Goal: Find specific page/section: Find specific page/section

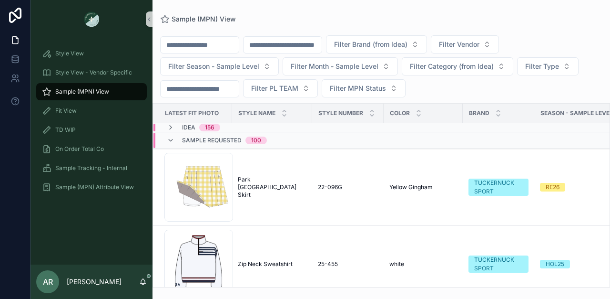
click at [89, 96] on div "Sample (MPN) View" at bounding box center [91, 91] width 99 height 15
click at [171, 137] on icon "scrollable content" at bounding box center [171, 140] width 8 height 8
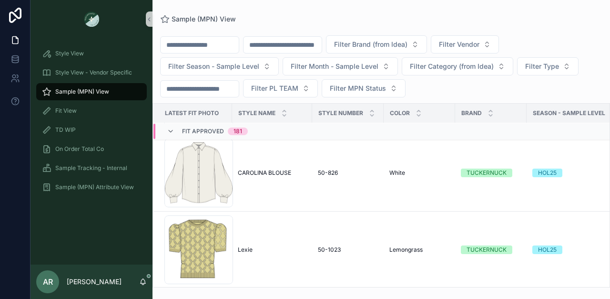
scroll to position [2272, 0]
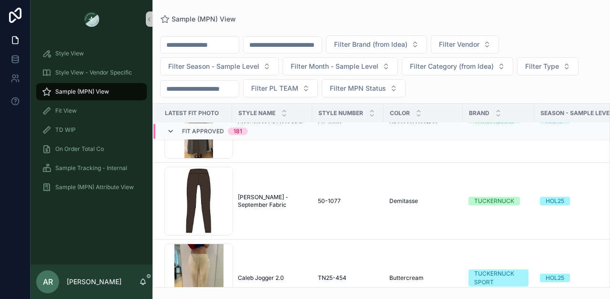
click at [168, 131] on icon "scrollable content" at bounding box center [171, 131] width 8 height 8
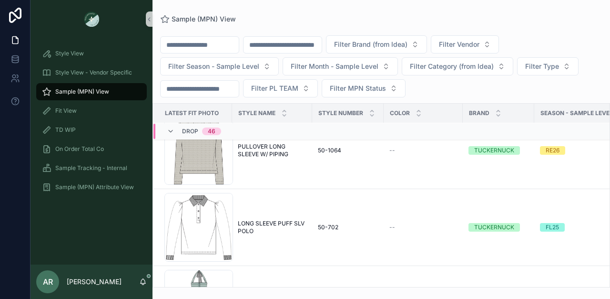
scroll to position [2221, 0]
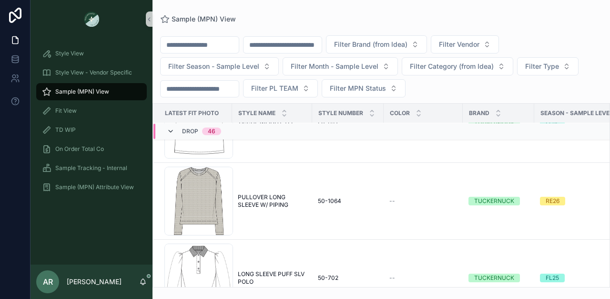
click at [170, 132] on icon "scrollable content" at bounding box center [171, 131] width 8 height 8
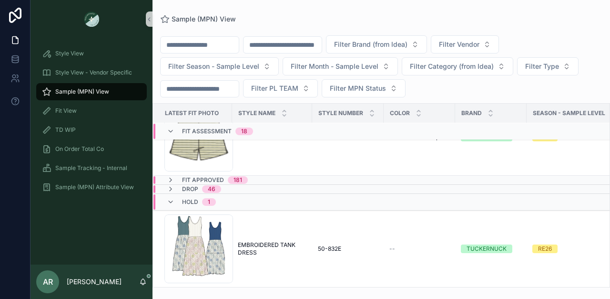
scroll to position [1246, 0]
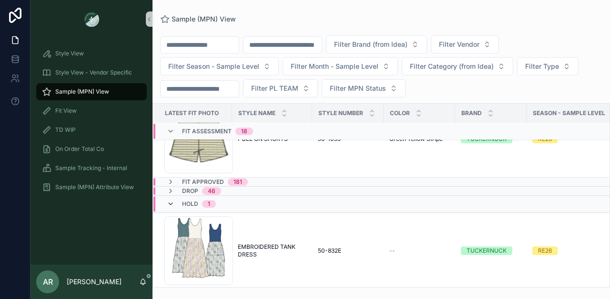
click at [170, 203] on icon "scrollable content" at bounding box center [171, 204] width 8 height 8
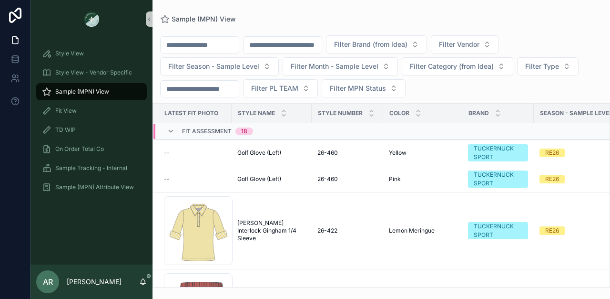
scroll to position [354, 0]
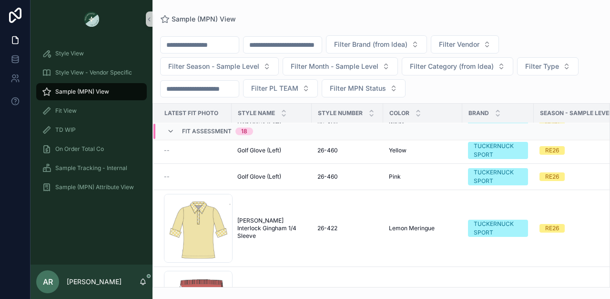
click at [206, 199] on div "Screenshot-2025-08-06-at-1.14.40-PM .png" at bounding box center [198, 228] width 69 height 69
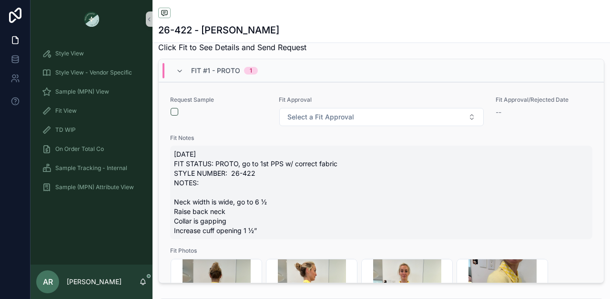
scroll to position [363, 0]
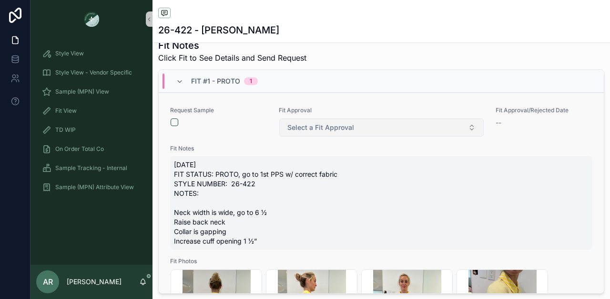
click at [309, 132] on span "Select a Fit Approval" at bounding box center [321, 128] width 67 height 10
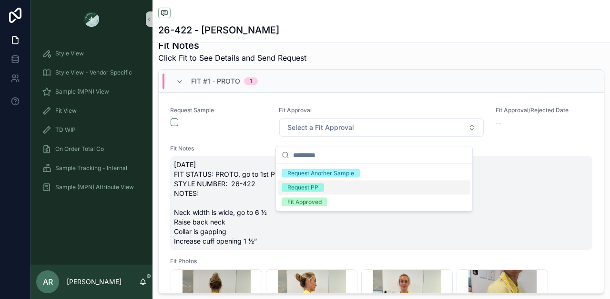
click at [293, 187] on div "Request PP" at bounding box center [303, 187] width 31 height 9
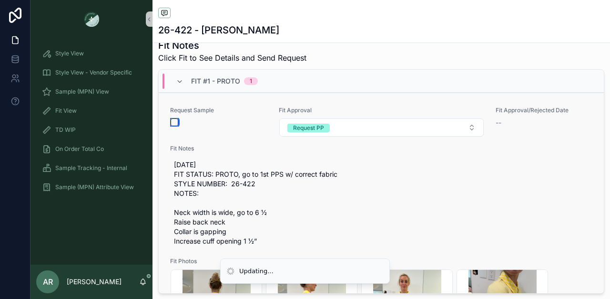
click at [174, 126] on button "scrollable content" at bounding box center [175, 122] width 8 height 8
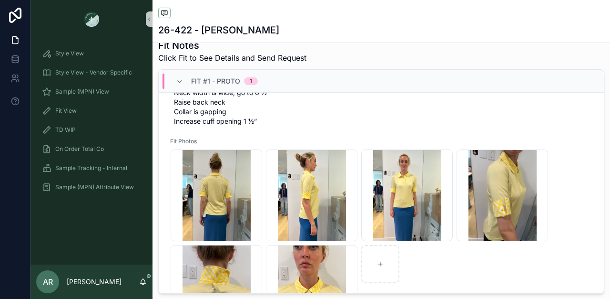
scroll to position [158, 0]
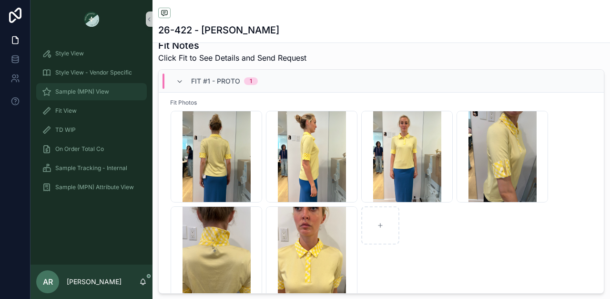
click at [85, 90] on span "Sample (MPN) View" at bounding box center [82, 92] width 54 height 8
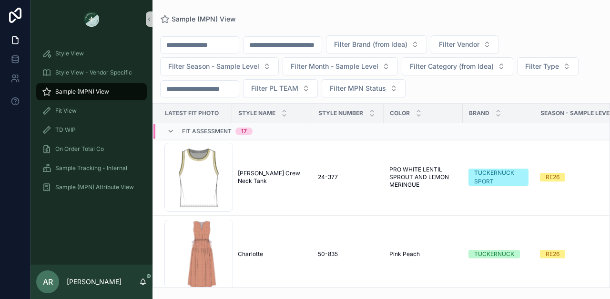
scroll to position [21, 0]
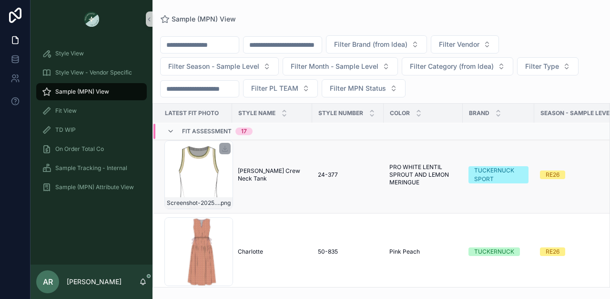
click at [218, 175] on div "Screenshot-2025-08-06-at-1.40.29-PM .png" at bounding box center [199, 174] width 69 height 69
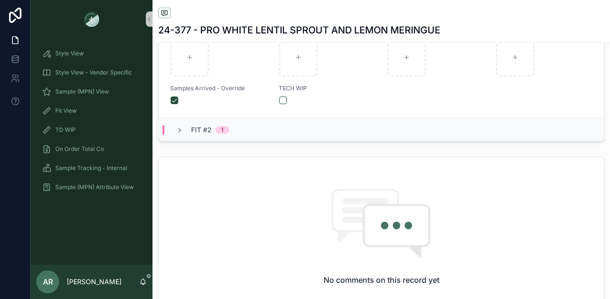
scroll to position [529, 0]
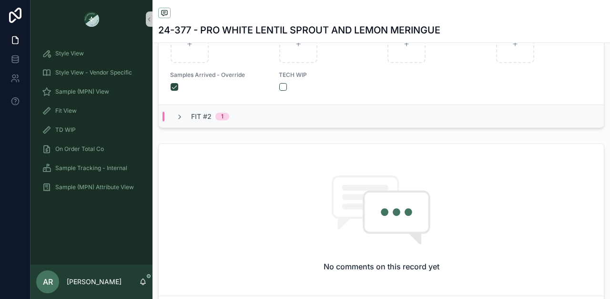
click at [187, 117] on div "Fit #2 1" at bounding box center [381, 115] width 445 height 23
click at [177, 121] on icon "scrollable content" at bounding box center [180, 117] width 8 height 8
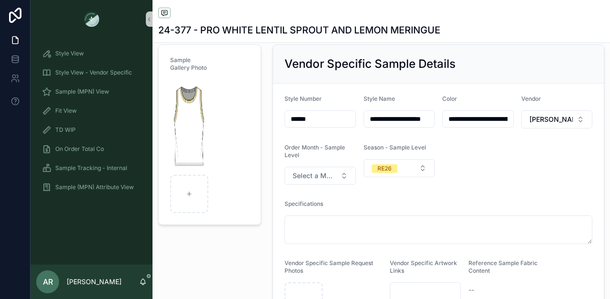
scroll to position [0, 0]
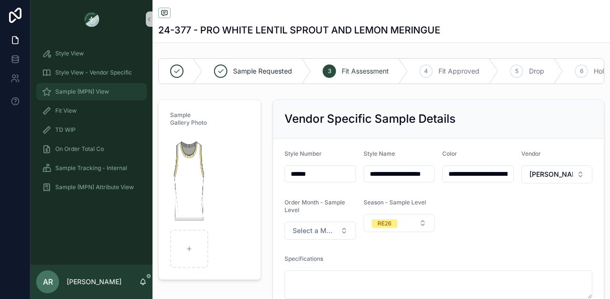
click at [96, 92] on span "Sample (MPN) View" at bounding box center [82, 92] width 54 height 8
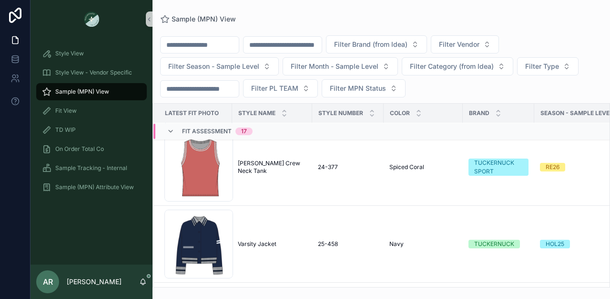
scroll to position [496, 0]
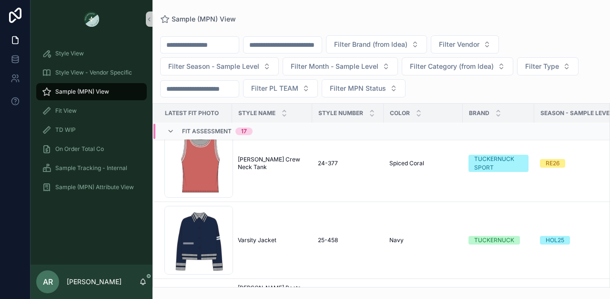
click at [212, 163] on div "Screenshot-2025-08-06-at-1.41.12-PM .png" at bounding box center [199, 163] width 69 height 69
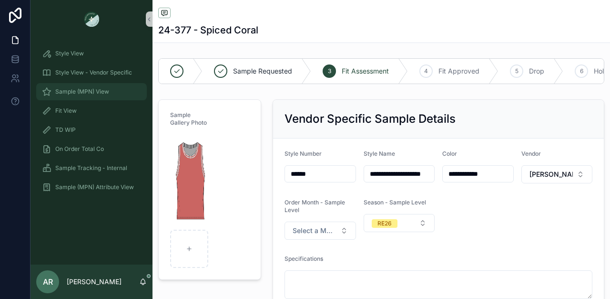
click at [105, 83] on link "Sample (MPN) View" at bounding box center [91, 91] width 111 height 17
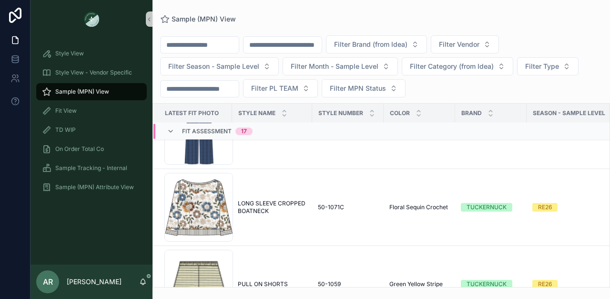
scroll to position [1031, 0]
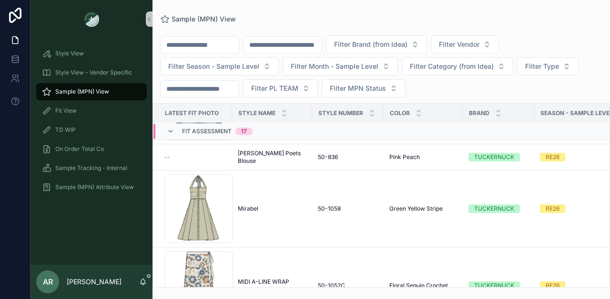
scroll to position [641, 0]
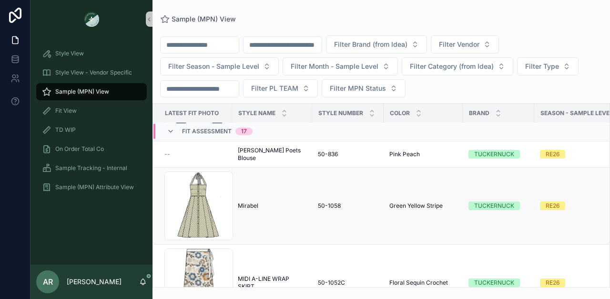
click at [292, 190] on td "[PERSON_NAME]" at bounding box center [272, 205] width 80 height 77
click at [249, 205] on span "Mirabel" at bounding box center [248, 206] width 21 height 8
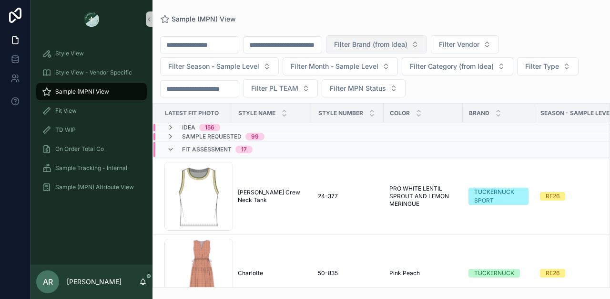
click at [382, 47] on span "Filter Brand (from Idea)" at bounding box center [370, 45] width 73 height 10
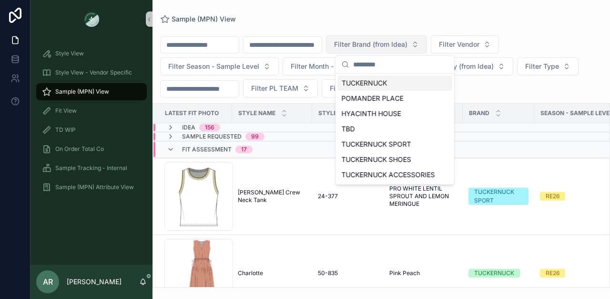
click at [382, 47] on span "Filter Brand (from Idea)" at bounding box center [370, 45] width 73 height 10
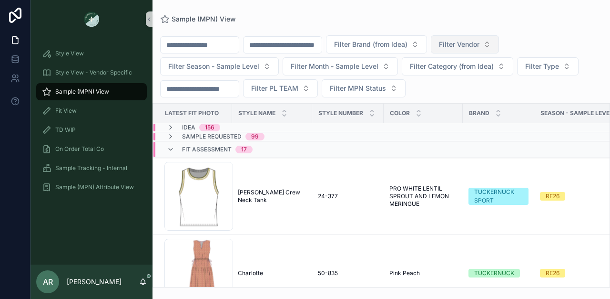
click at [480, 46] on span "Filter Vendor" at bounding box center [459, 45] width 41 height 10
click at [427, 65] on span "Filter Category (from Idea)" at bounding box center [452, 67] width 84 height 10
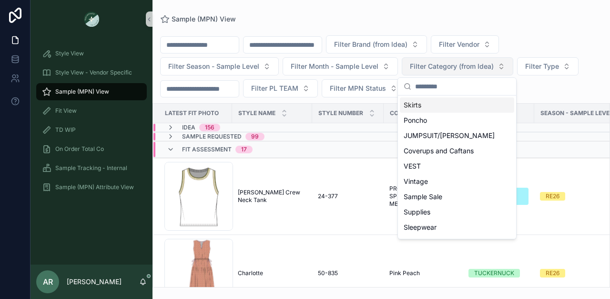
click at [427, 65] on span "Filter Category (from Idea)" at bounding box center [452, 67] width 84 height 10
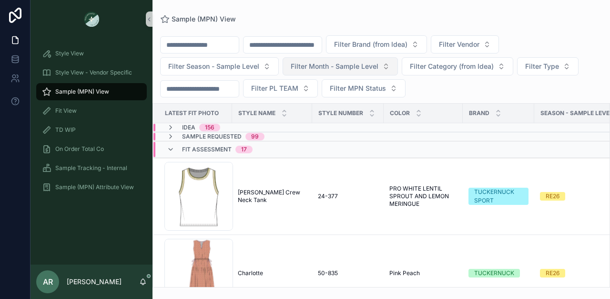
click at [364, 64] on span "Filter Month - Sample Level" at bounding box center [335, 67] width 88 height 10
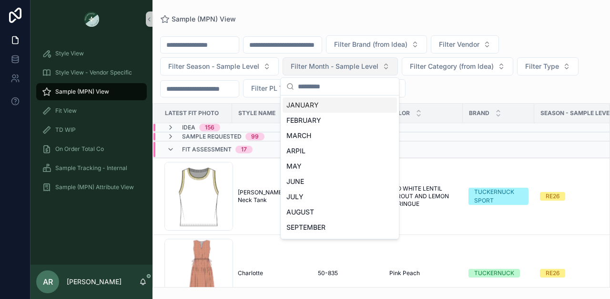
click at [363, 64] on span "Filter Month - Sample Level" at bounding box center [335, 67] width 88 height 10
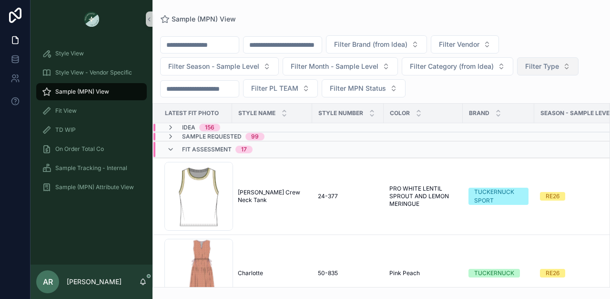
click at [527, 67] on span "Filter Type" at bounding box center [543, 67] width 34 height 10
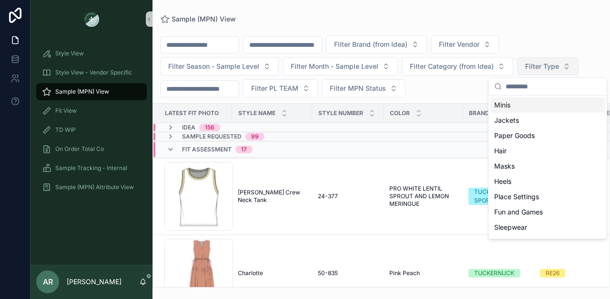
click at [527, 67] on span "Filter Type" at bounding box center [543, 67] width 34 height 10
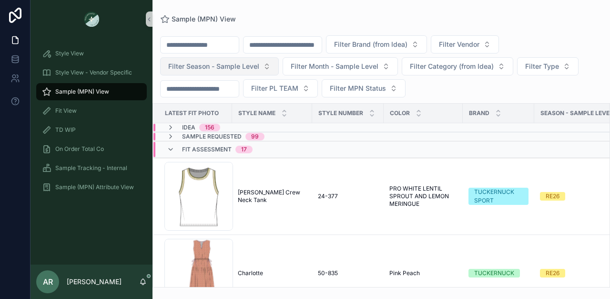
click at [245, 72] on button "Filter Season - Sample Level" at bounding box center [219, 66] width 119 height 18
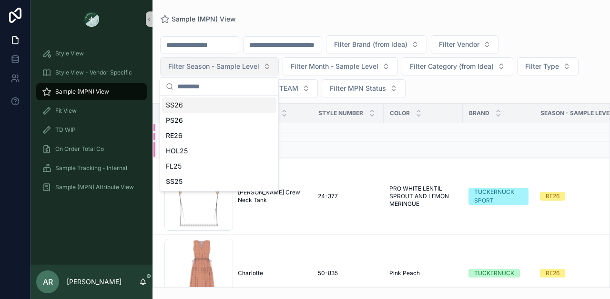
click at [245, 72] on button "Filter Season - Sample Level" at bounding box center [219, 66] width 119 height 18
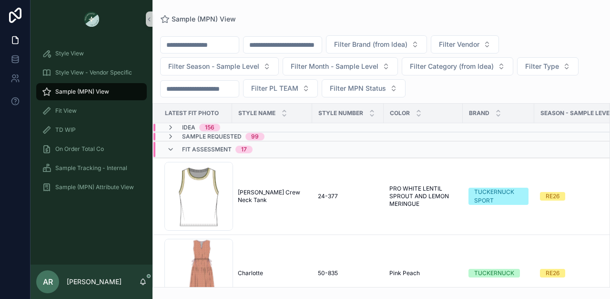
click at [223, 88] on input "scrollable content" at bounding box center [200, 88] width 78 height 13
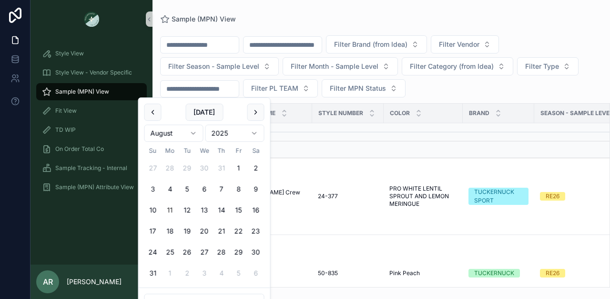
click at [225, 89] on input "scrollable content" at bounding box center [200, 88] width 78 height 13
click at [268, 85] on span "Filter PL TEAM" at bounding box center [274, 88] width 47 height 10
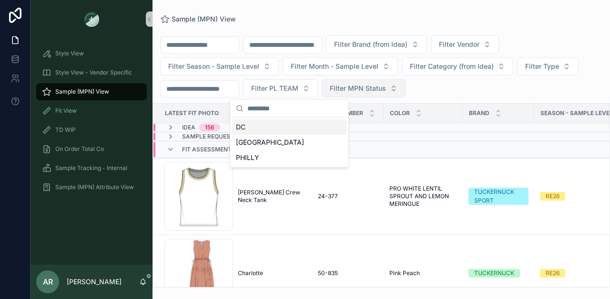
click at [349, 87] on span "Filter MPN Status" at bounding box center [358, 88] width 56 height 10
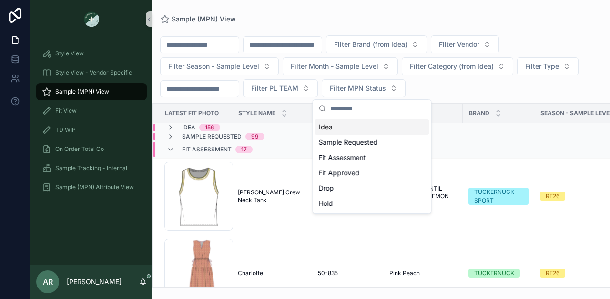
click at [223, 46] on input "scrollable content" at bounding box center [200, 44] width 78 height 13
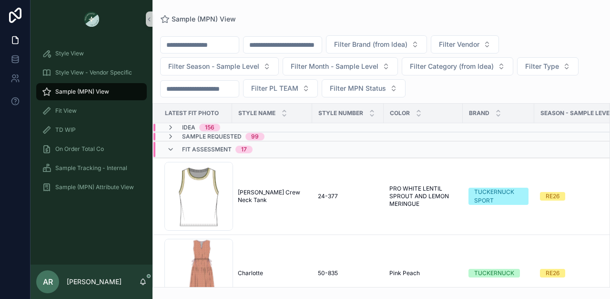
click at [280, 44] on input "scrollable content" at bounding box center [283, 44] width 78 height 13
click at [363, 45] on span "Filter Brand (from Idea)" at bounding box center [370, 45] width 73 height 10
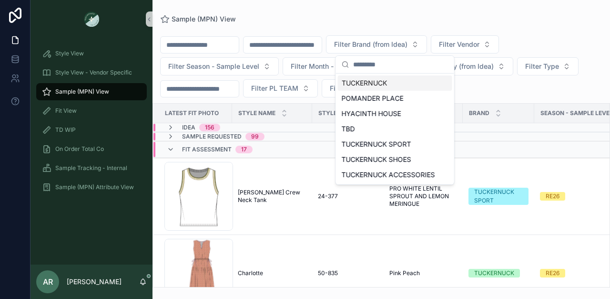
click at [280, 65] on div "Filter Brand (from Idea) Filter Vendor Filter Season - Sample Level Filter Mont…" at bounding box center [382, 66] width 458 height 62
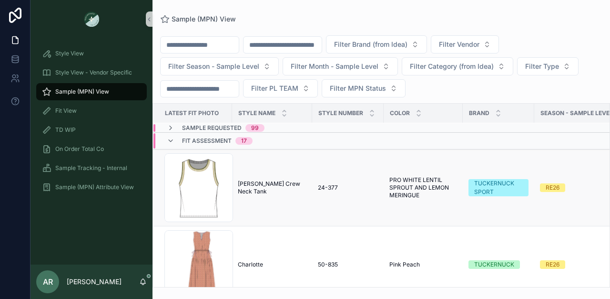
scroll to position [16, 0]
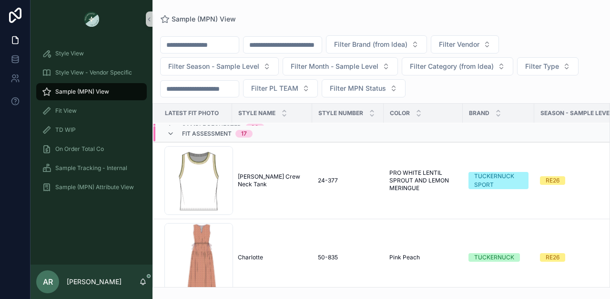
click at [484, 114] on span "Brand" at bounding box center [479, 113] width 21 height 8
click at [497, 113] on icon "scrollable content" at bounding box center [499, 115] width 6 height 6
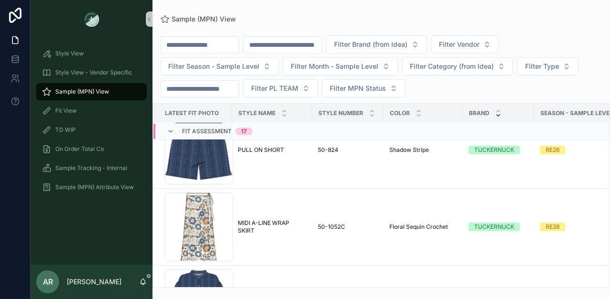
scroll to position [513, 0]
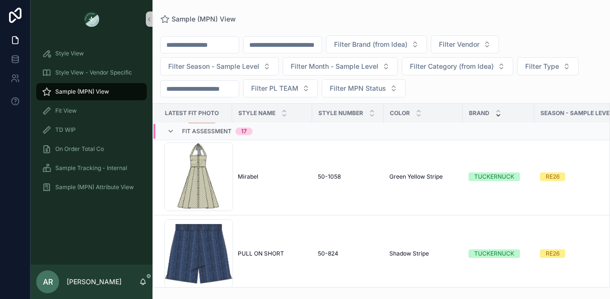
click at [289, 47] on input "scrollable content" at bounding box center [283, 44] width 78 height 13
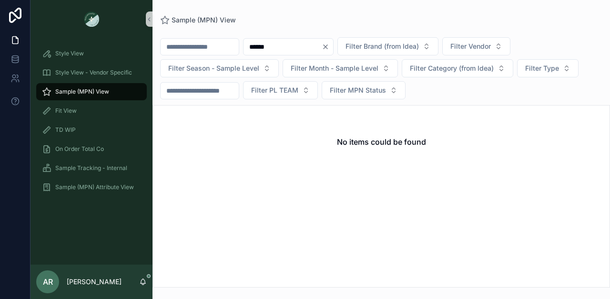
drag, startPoint x: 289, startPoint y: 46, endPoint x: 263, endPoint y: 46, distance: 26.2
click at [263, 46] on input "******" at bounding box center [283, 46] width 78 height 13
click at [84, 91] on span "Sample (MPN) View" at bounding box center [82, 92] width 54 height 8
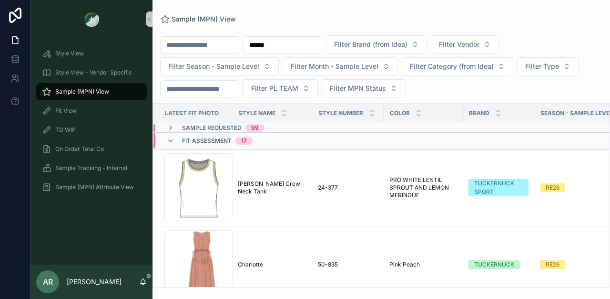
scroll to position [7, 0]
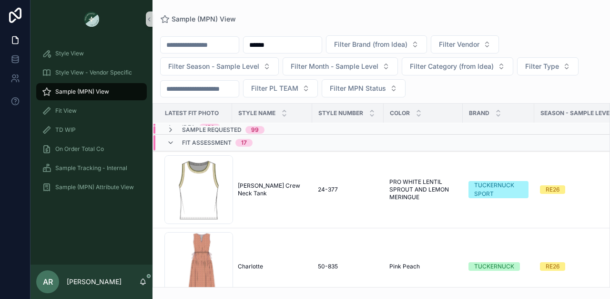
click at [287, 39] on input "******" at bounding box center [283, 44] width 78 height 13
click at [286, 43] on input "******" at bounding box center [283, 44] width 78 height 13
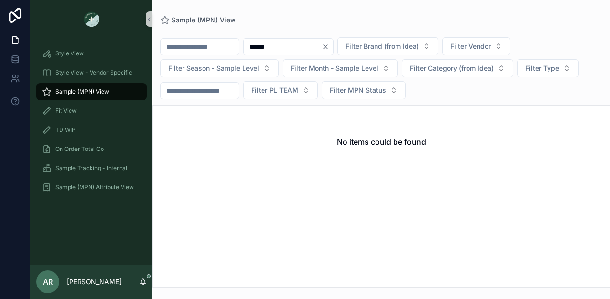
type input "******"
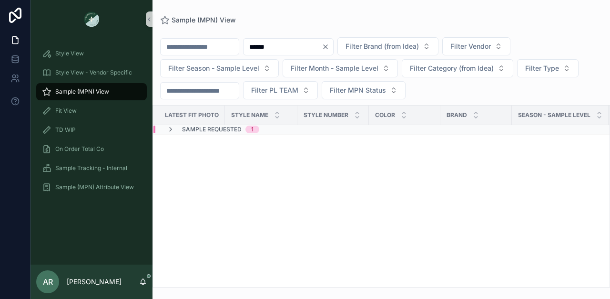
click at [166, 128] on div "Sample Requested 1" at bounding box center [212, 129] width 115 height 8
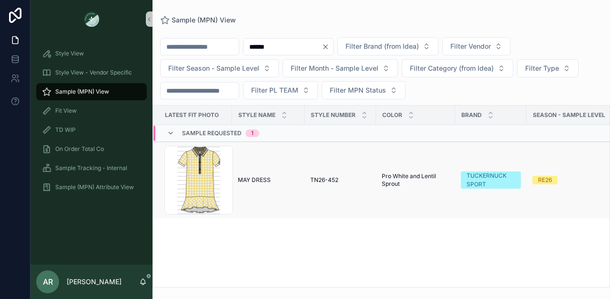
click at [248, 182] on span "MAY DRESS" at bounding box center [254, 180] width 33 height 8
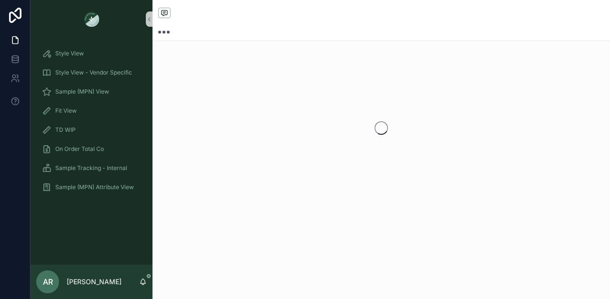
click at [248, 182] on div "scrollable content" at bounding box center [382, 127] width 458 height 151
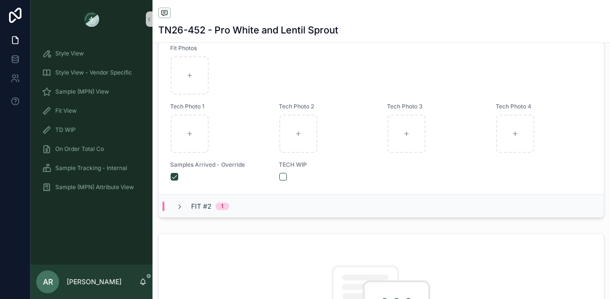
scroll to position [473, 0]
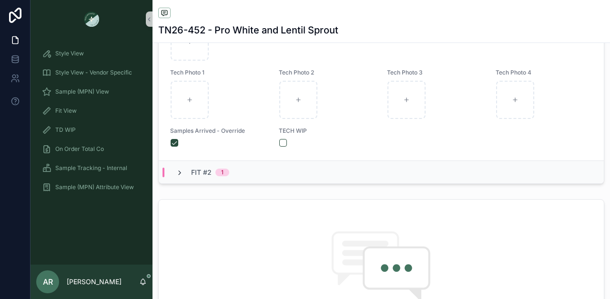
click at [176, 176] on icon "scrollable content" at bounding box center [180, 173] width 8 height 8
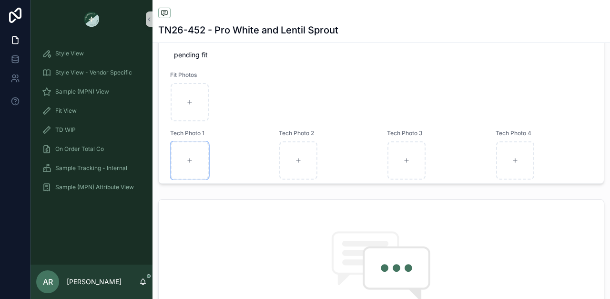
click at [176, 179] on div "scrollable content" at bounding box center [190, 160] width 38 height 38
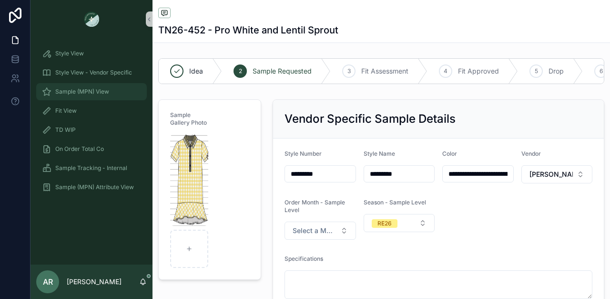
click at [96, 85] on div "Sample (MPN) View" at bounding box center [91, 91] width 99 height 15
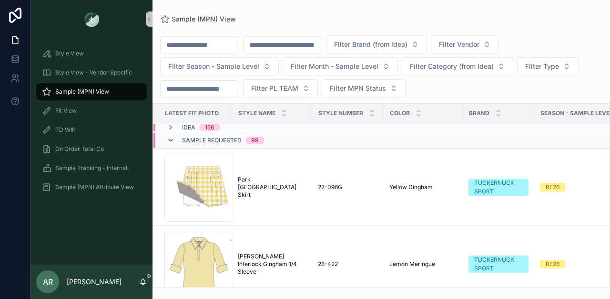
click at [171, 141] on icon "scrollable content" at bounding box center [171, 140] width 8 height 8
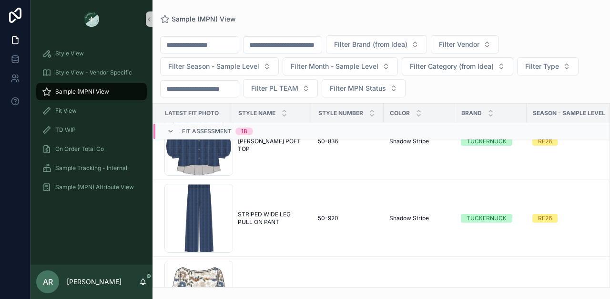
scroll to position [1013, 0]
click at [268, 41] on input "scrollable content" at bounding box center [283, 44] width 78 height 13
type input "******"
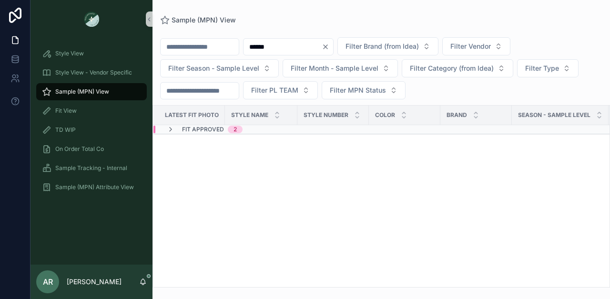
click at [225, 129] on div "Fit Approved 2" at bounding box center [212, 129] width 61 height 8
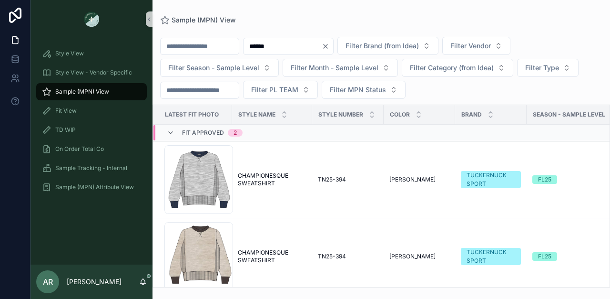
click at [183, 134] on span "Fit Approved" at bounding box center [203, 133] width 42 height 8
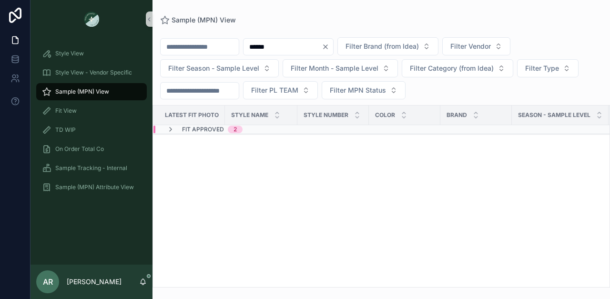
click at [330, 46] on icon "Clear" at bounding box center [326, 47] width 8 height 8
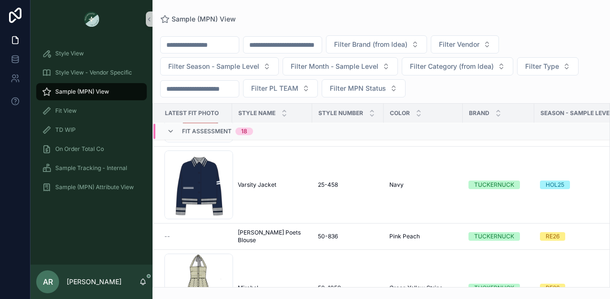
scroll to position [625, 0]
